Goal: Find specific page/section: Find specific page/section

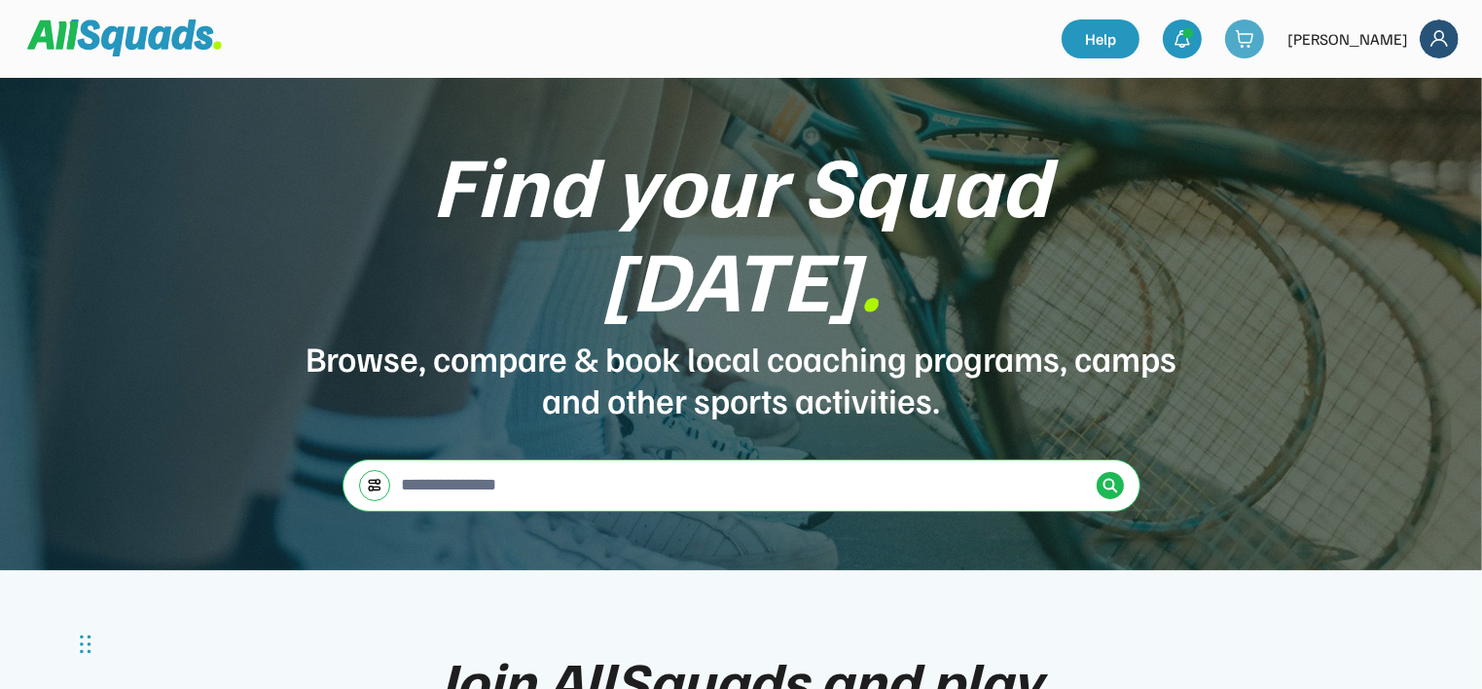
click at [1261, 27] on div at bounding box center [1244, 38] width 39 height 39
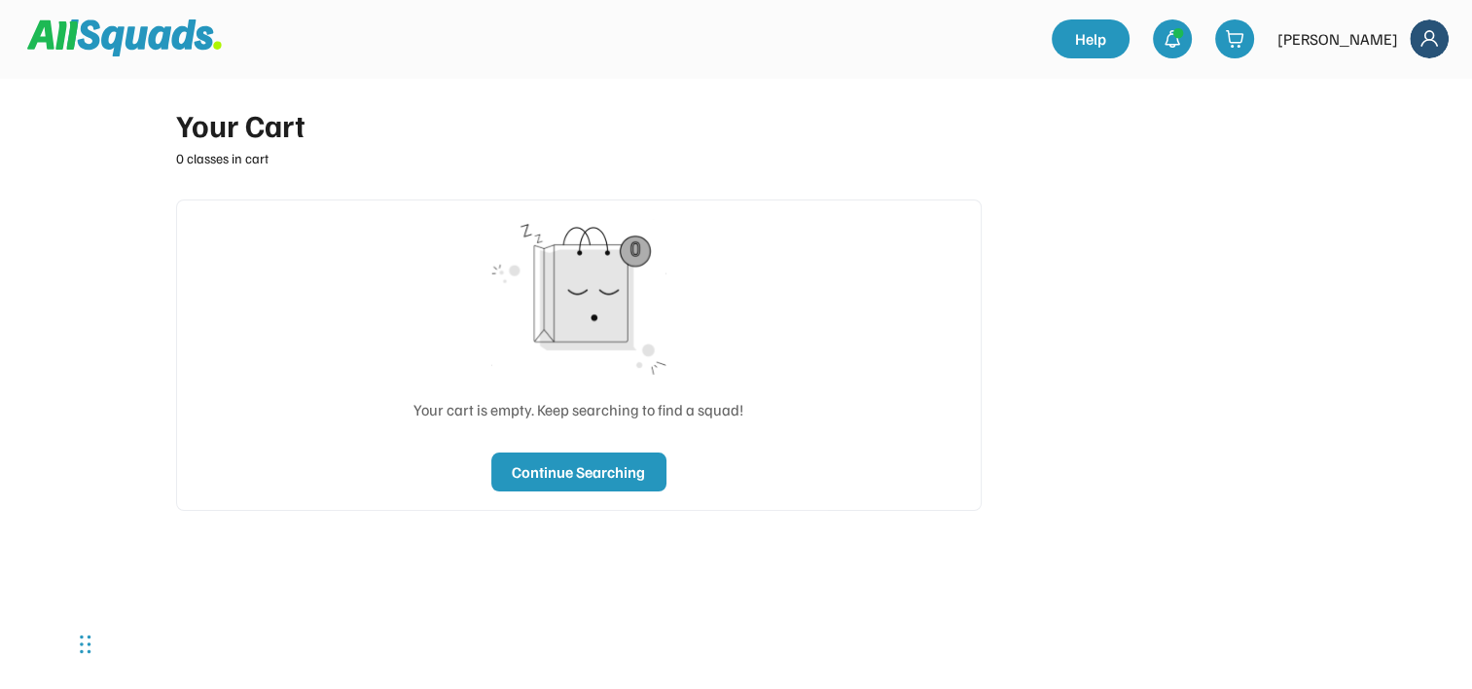
click at [1369, 39] on div "[PERSON_NAME]" at bounding box center [1337, 38] width 121 height 23
click at [1427, 42] on img at bounding box center [1429, 38] width 39 height 39
click at [1192, 26] on div at bounding box center [1172, 38] width 39 height 39
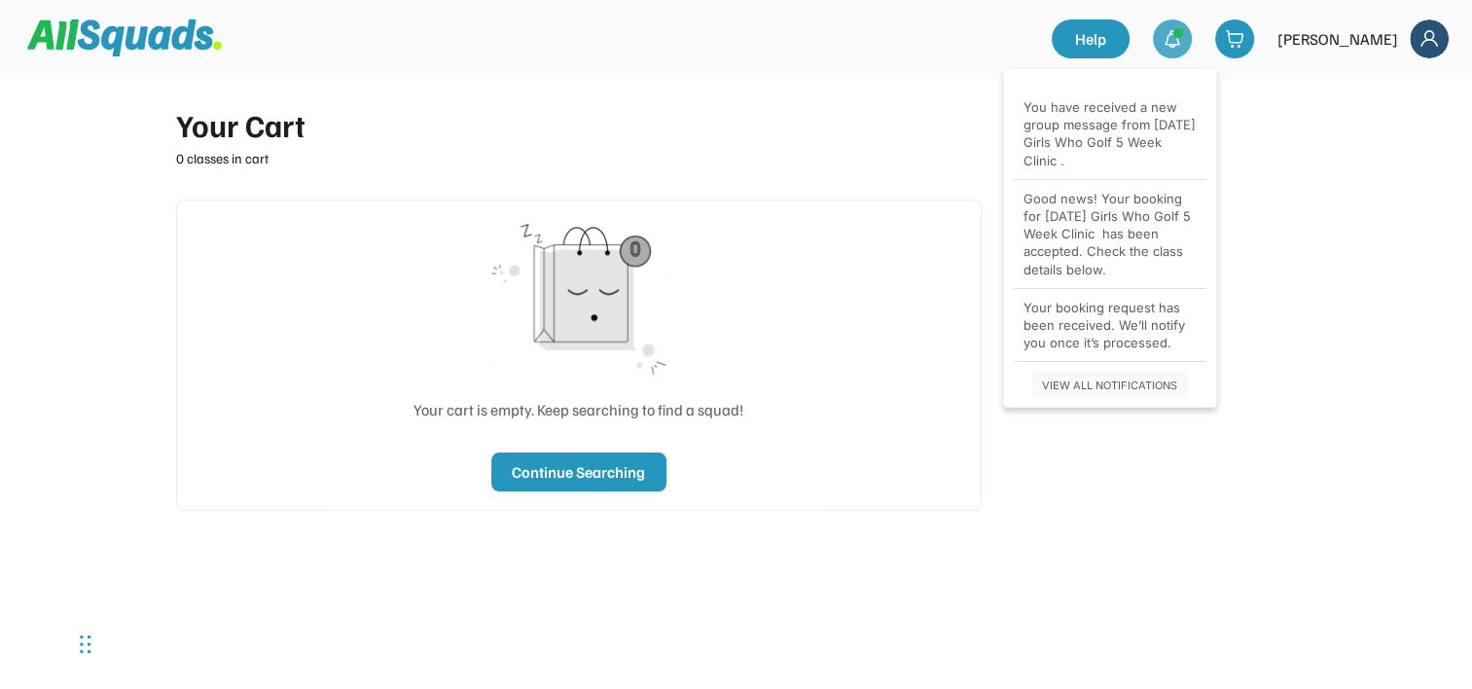
click at [1094, 232] on div "Good news! Your booking for Thursday Girls Who Golf 5 Week Clinic has been acce…" at bounding box center [1109, 234] width 173 height 89
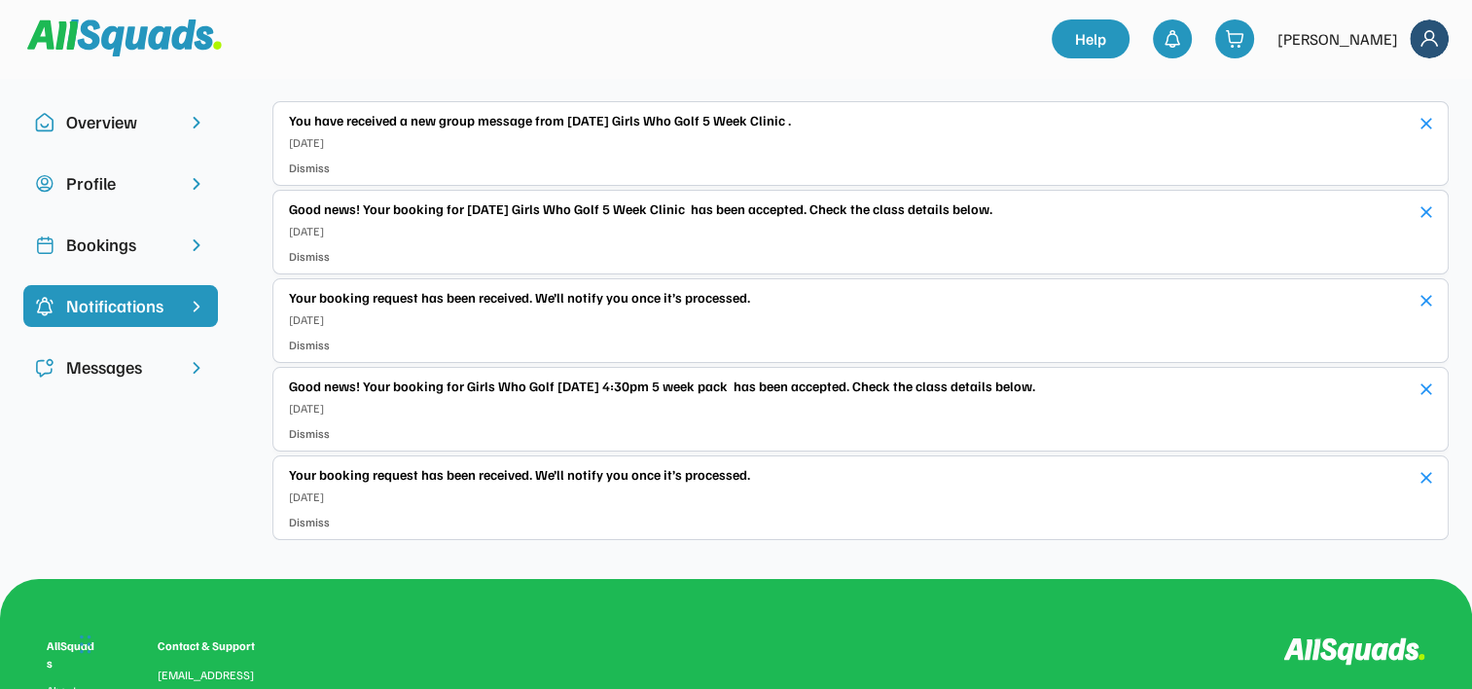
click at [108, 241] on div "Bookings" at bounding box center [120, 245] width 109 height 26
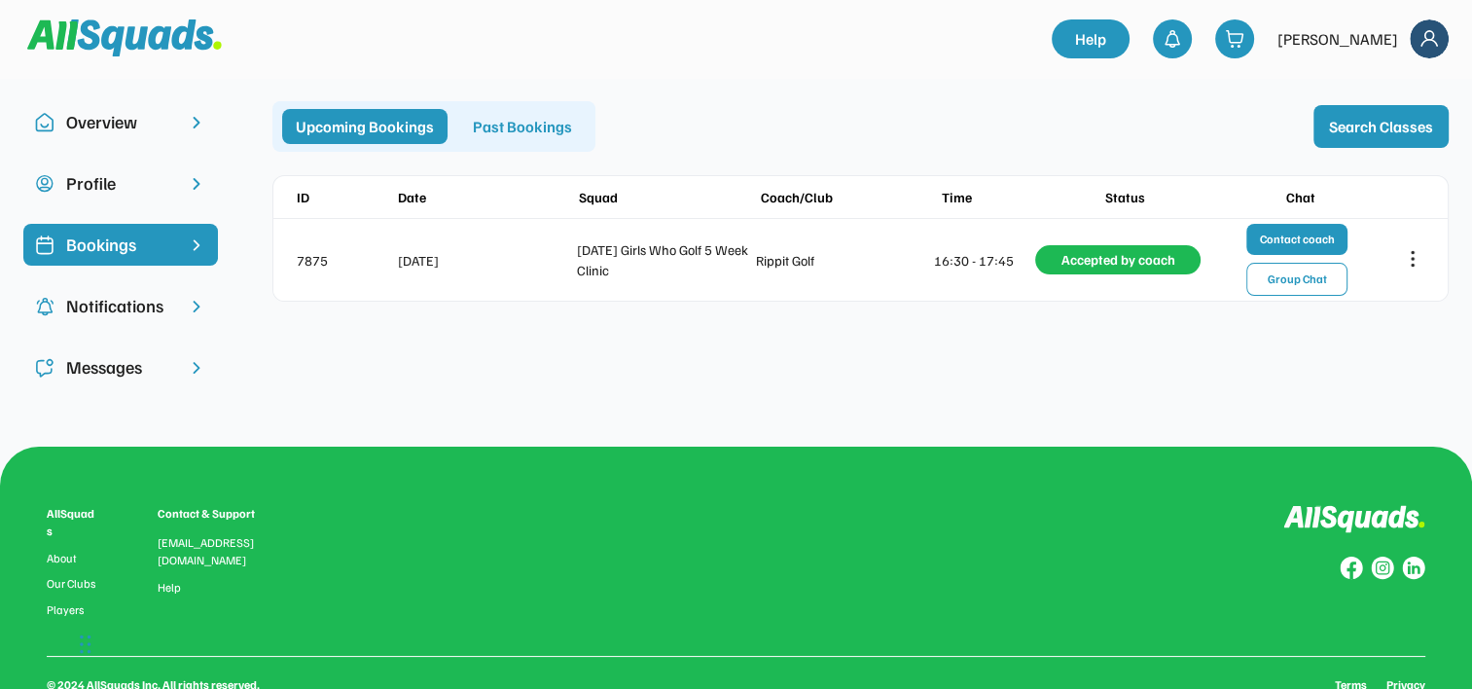
click at [505, 125] on div "Past Bookings" at bounding box center [522, 126] width 126 height 35
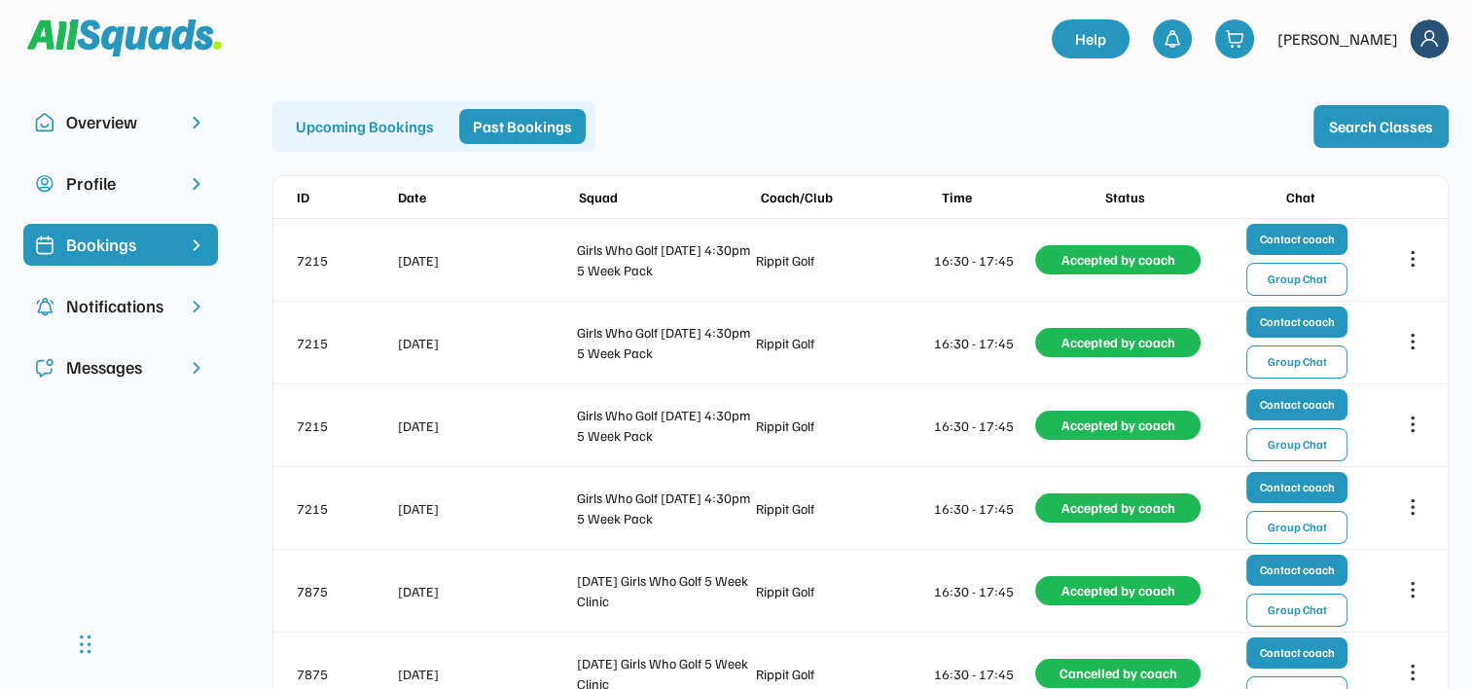
click at [116, 125] on div "Overview" at bounding box center [120, 122] width 109 height 26
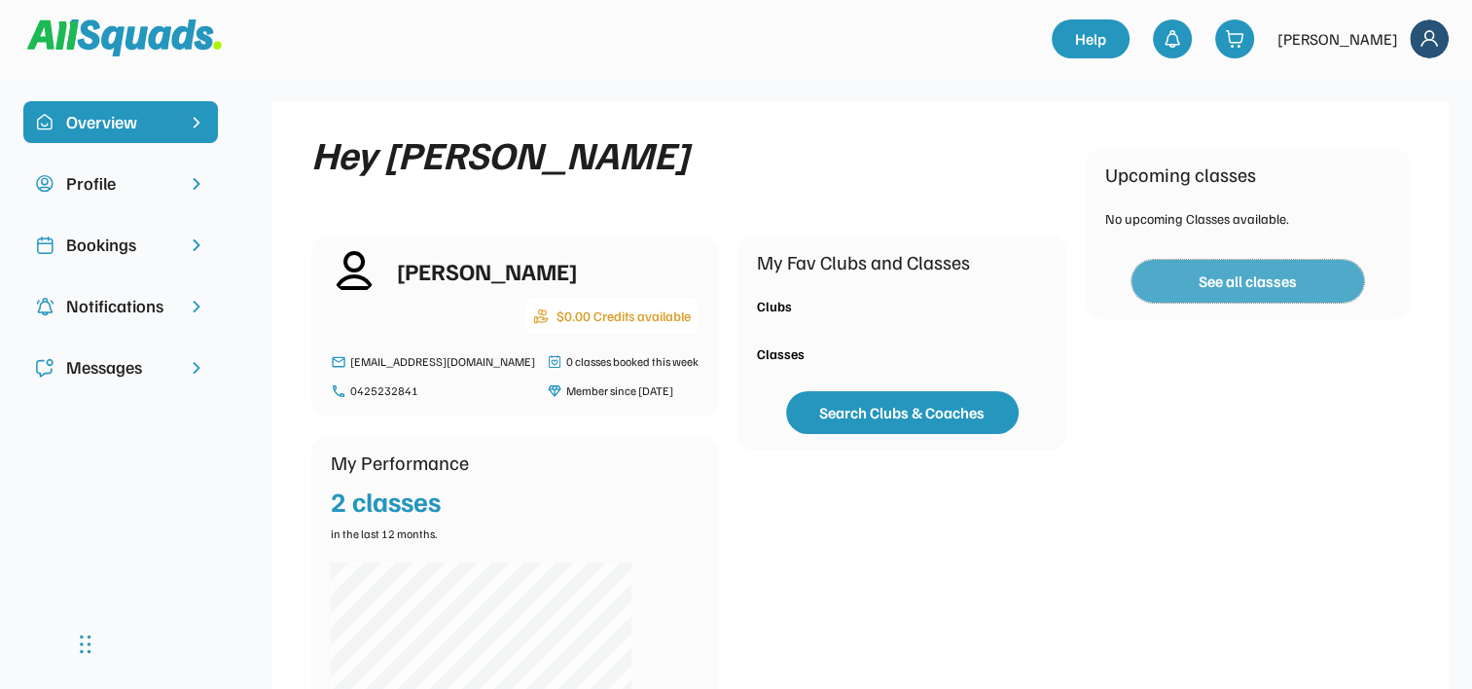
click at [1257, 280] on button "See all classes" at bounding box center [1247, 281] width 232 height 43
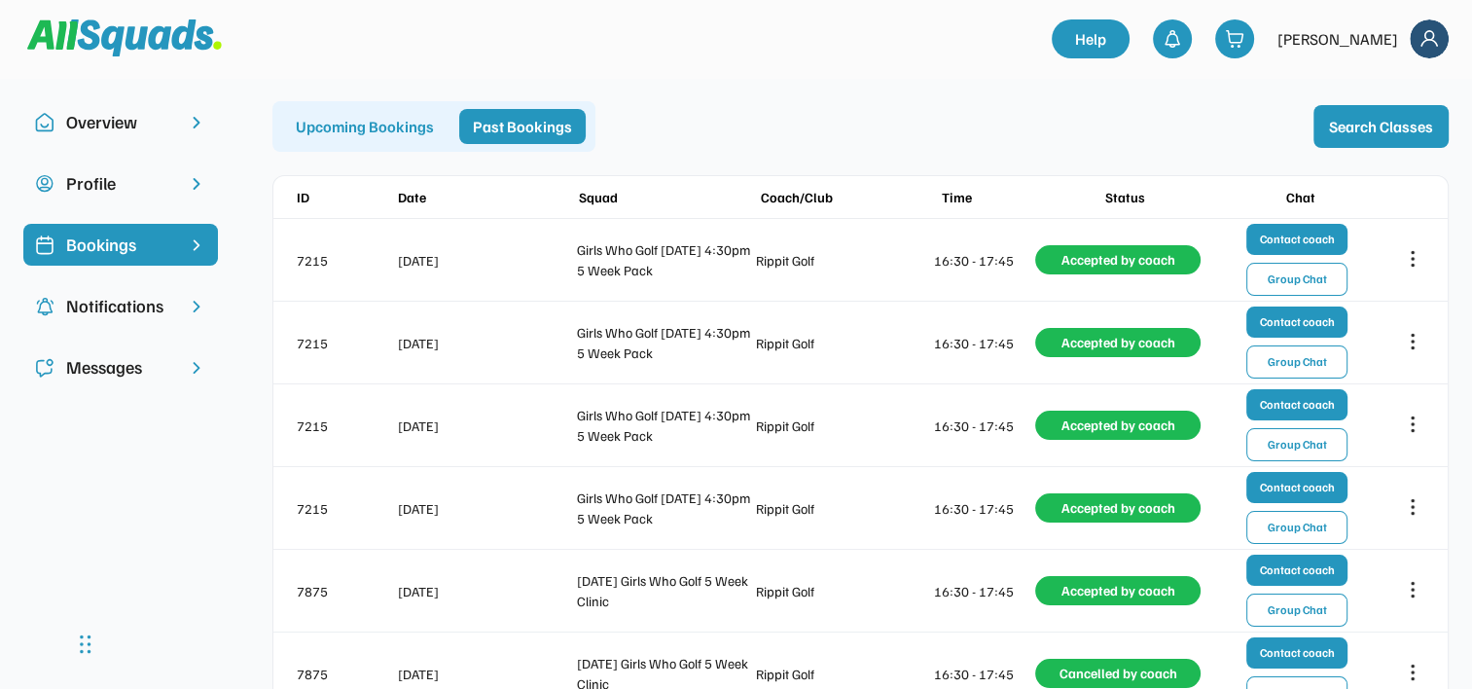
click at [339, 139] on div "Upcoming Bookings" at bounding box center [364, 126] width 165 height 35
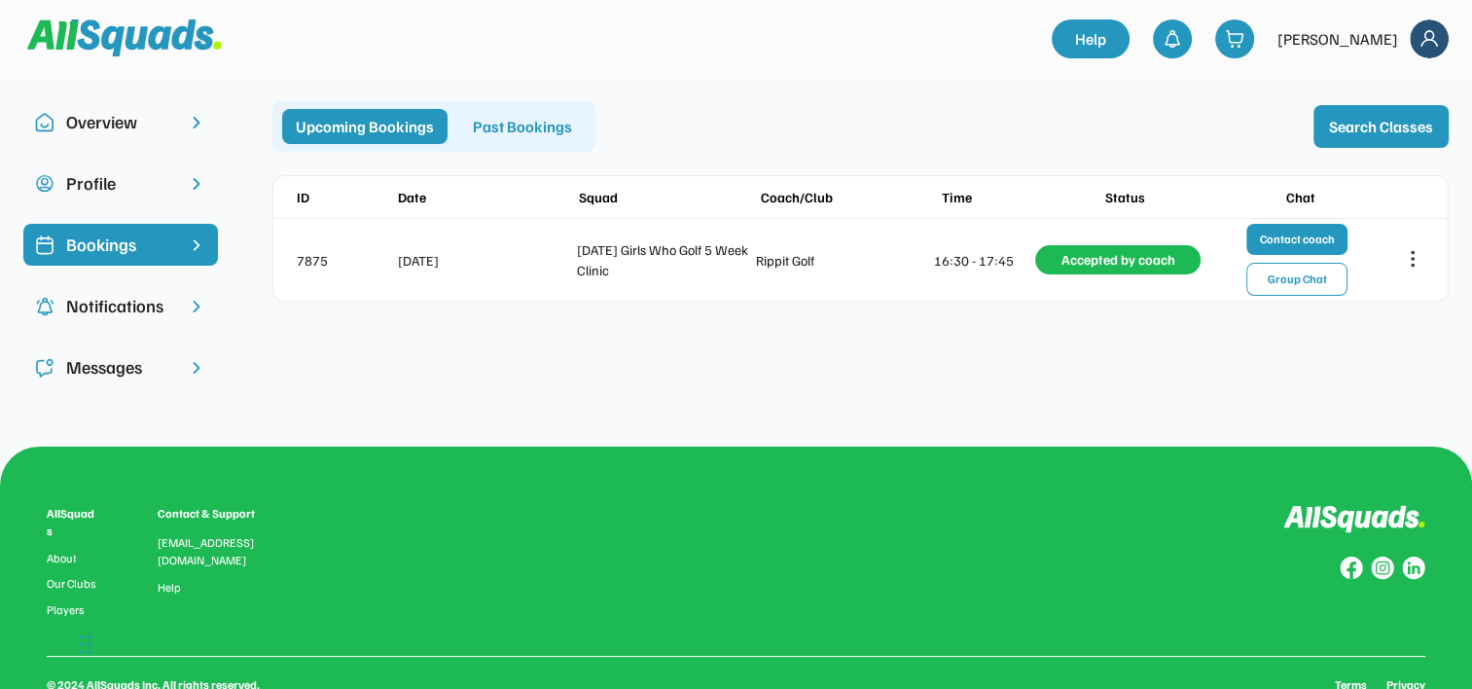
click at [80, 132] on div "Overview" at bounding box center [120, 122] width 109 height 26
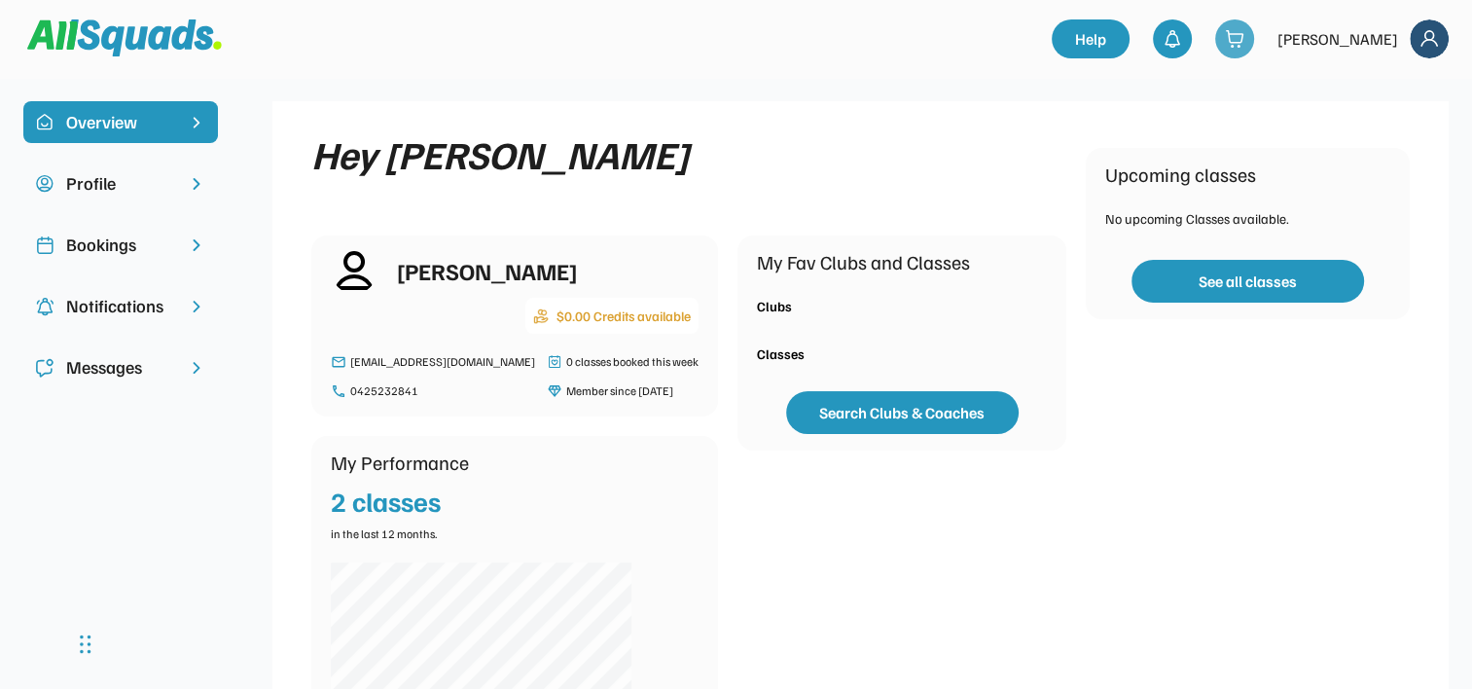
click at [1244, 38] on img at bounding box center [1234, 38] width 19 height 19
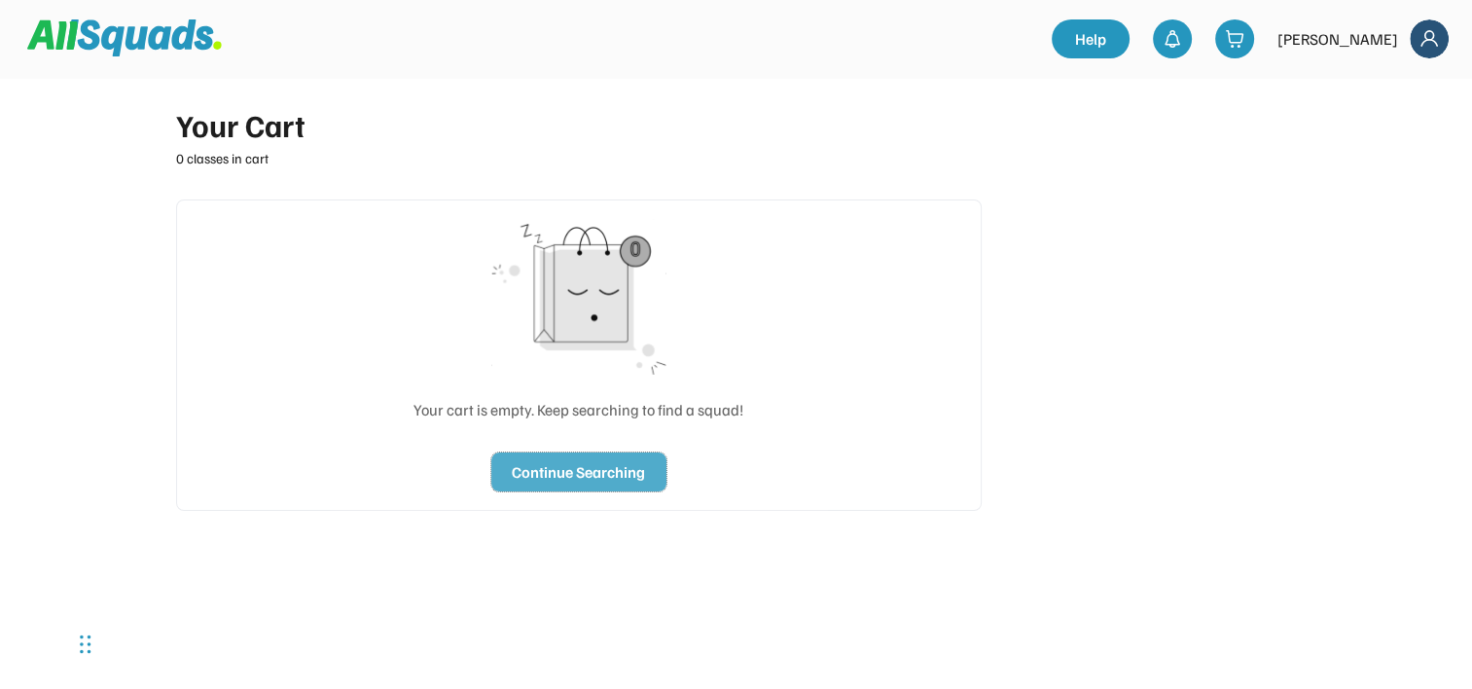
click at [603, 467] on button "Continue Searching" at bounding box center [578, 471] width 175 height 39
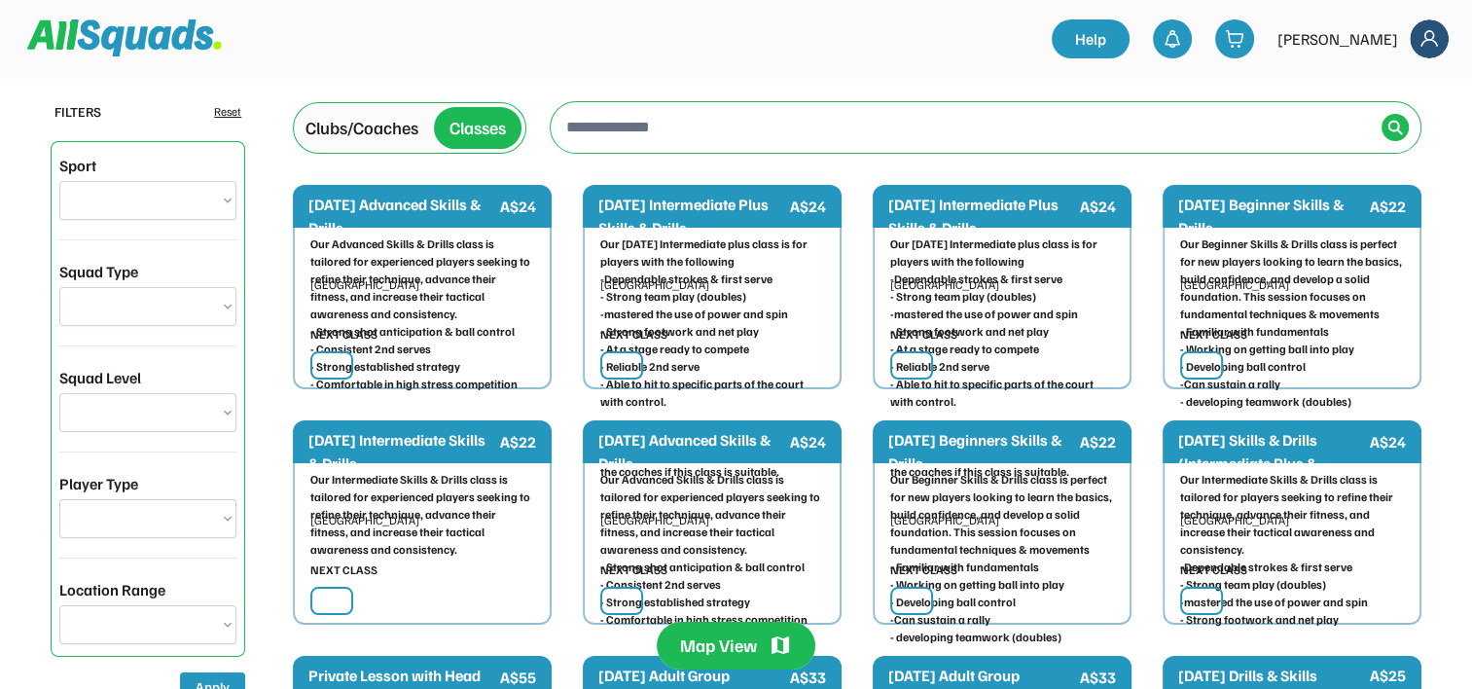
select select "**********"
click at [649, 118] on input "input" at bounding box center [967, 126] width 811 height 39
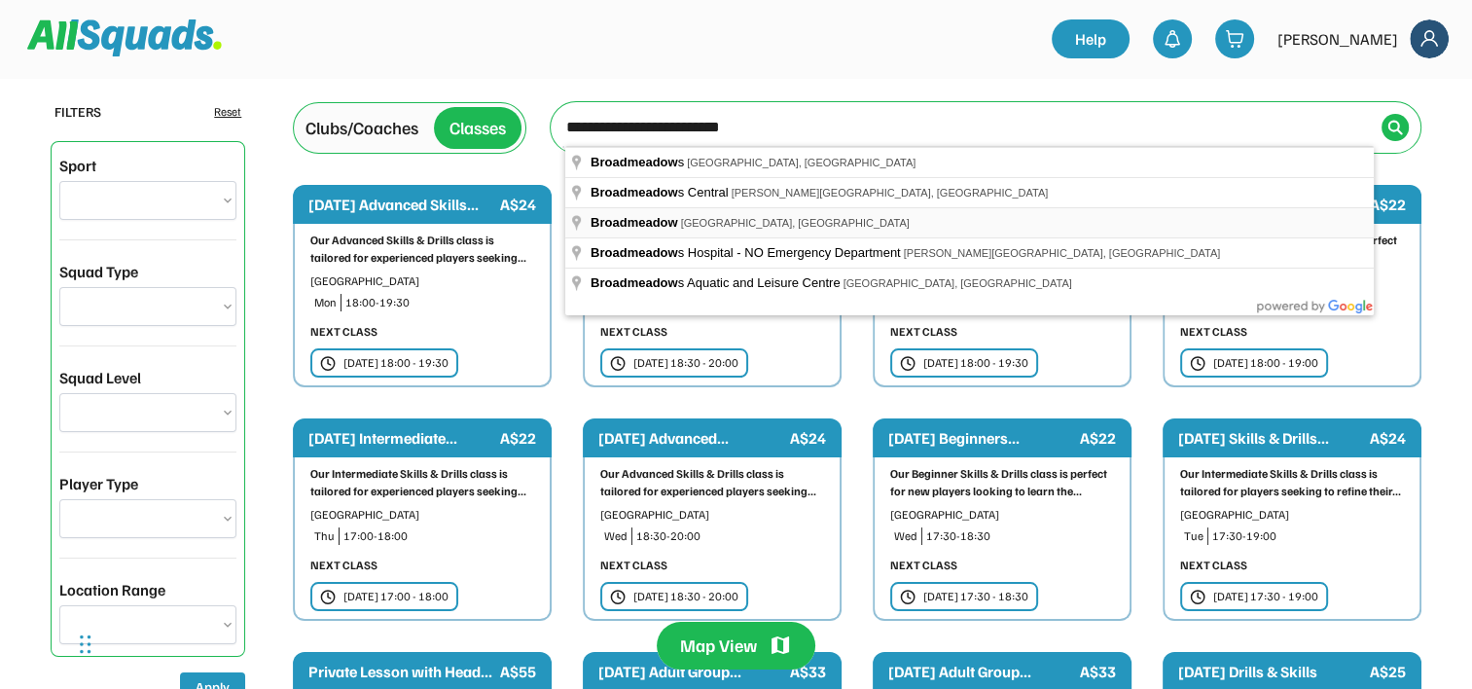
type input "**********"
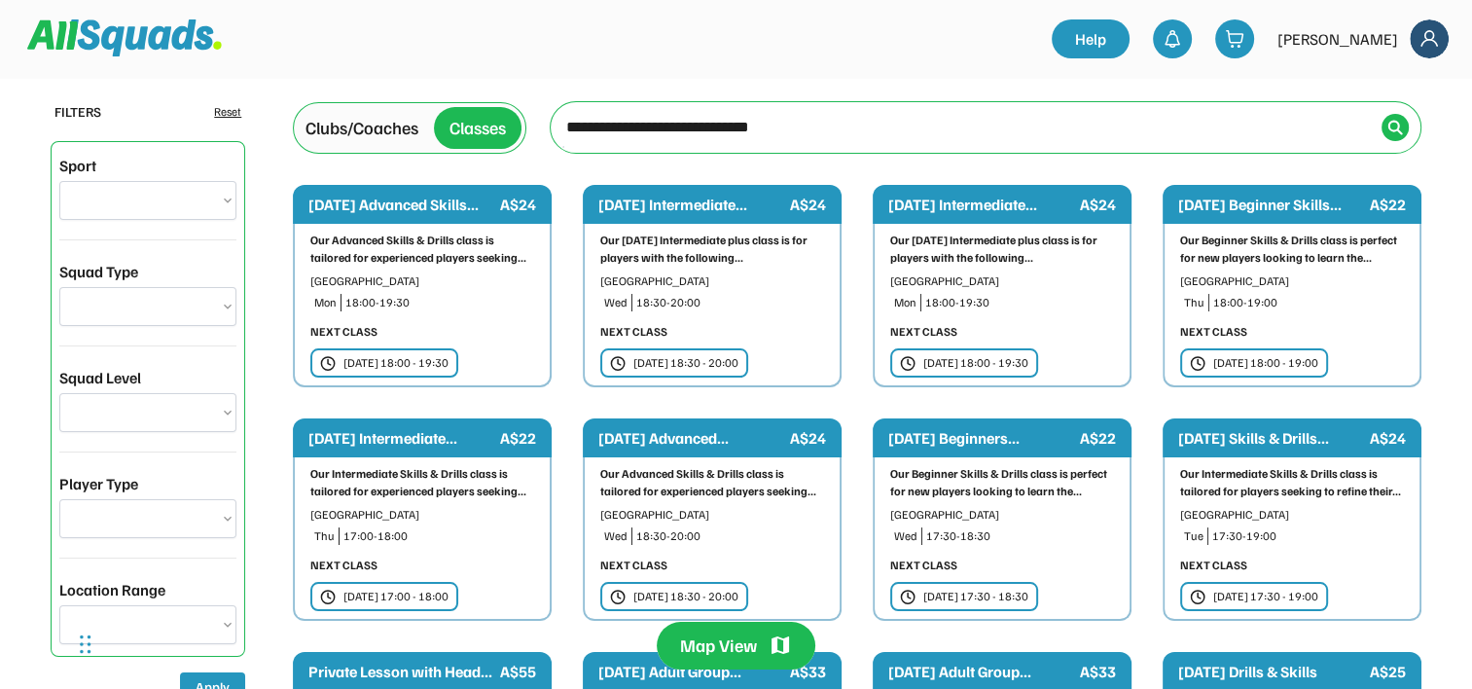
click at [1405, 112] on div "← Move left → Move right ↑ Move up ↓ Move down + Zoom in - Zoom out Home Jump l…" at bounding box center [986, 127] width 872 height 53
click at [1392, 128] on img at bounding box center [1395, 128] width 16 height 16
